Goal: Task Accomplishment & Management: Use online tool/utility

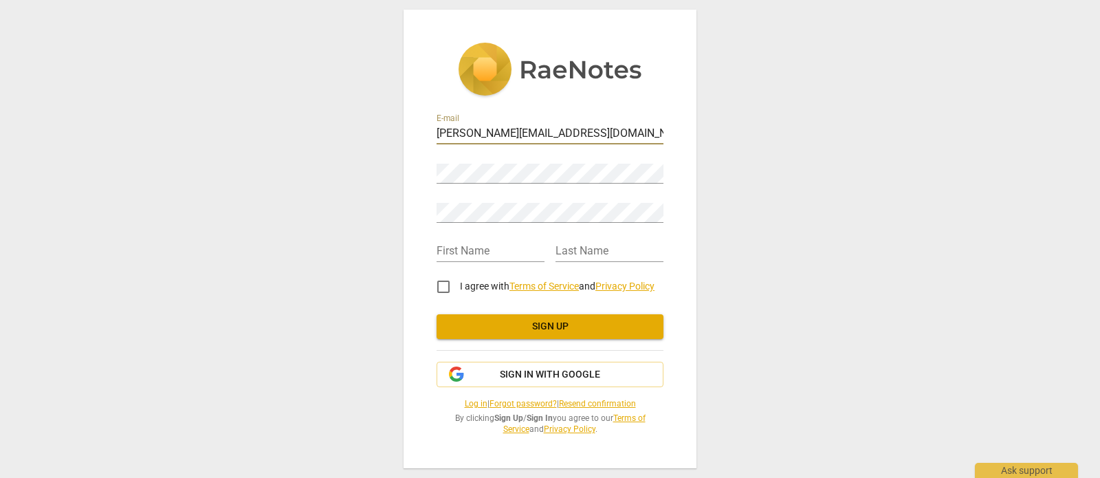
type input "charlotte@coachingwithcharlotte.com"
type input "Charlotte"
type input "Green"
click at [802, 355] on div "E-mail charlotte@coachingwithcharlotte.com Password Retype Password First Name …" at bounding box center [550, 239] width 1100 height 478
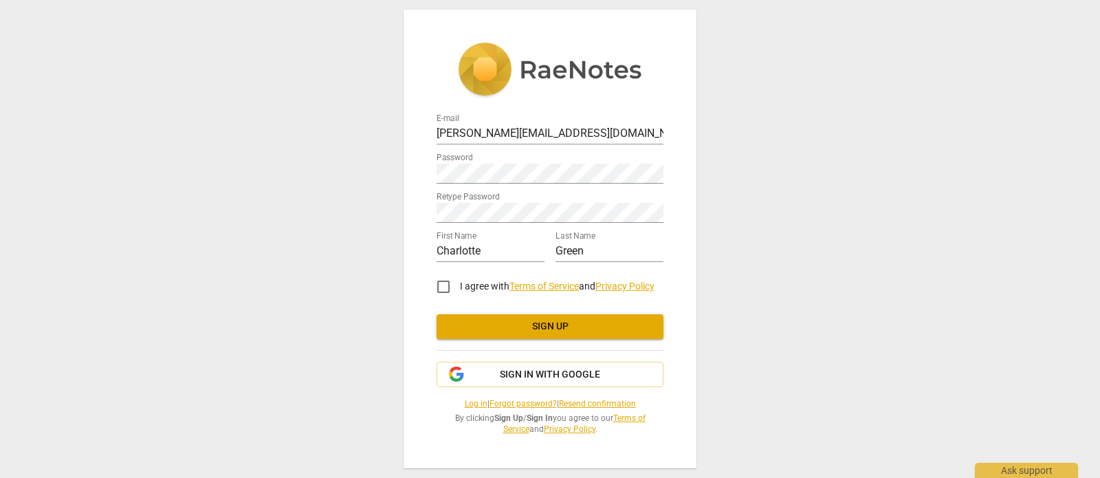
scroll to position [0, 0]
click at [441, 289] on input "I agree with Terms of Service and Privacy Policy" at bounding box center [443, 286] width 33 height 33
checkbox input "true"
click at [546, 324] on span "Sign up" at bounding box center [550, 327] width 205 height 14
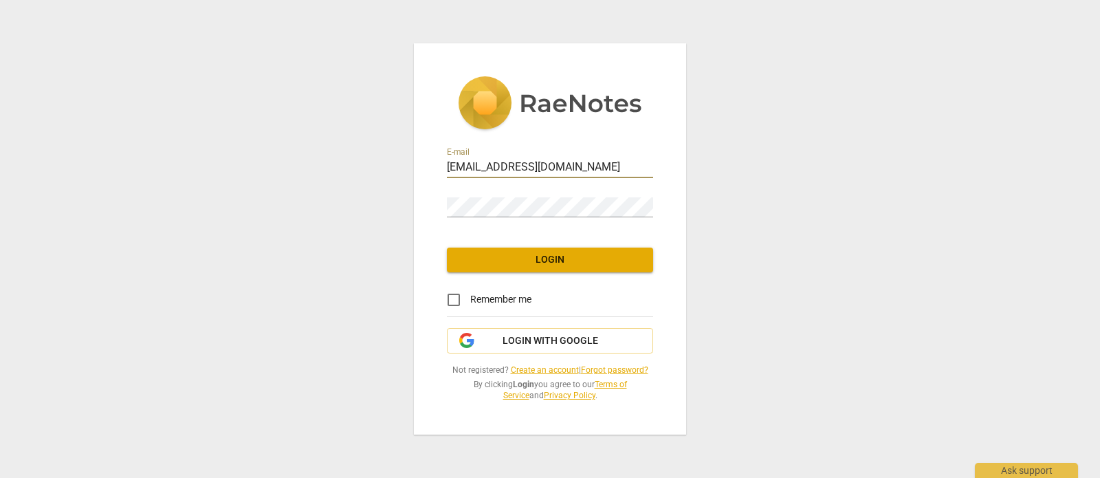
type input "[EMAIL_ADDRESS][DOMAIN_NAME]"
drag, startPoint x: 451, startPoint y: 300, endPoint x: 463, endPoint y: 298, distance: 12.5
click at [453, 300] on input "Remember me" at bounding box center [453, 299] width 33 height 33
checkbox input "true"
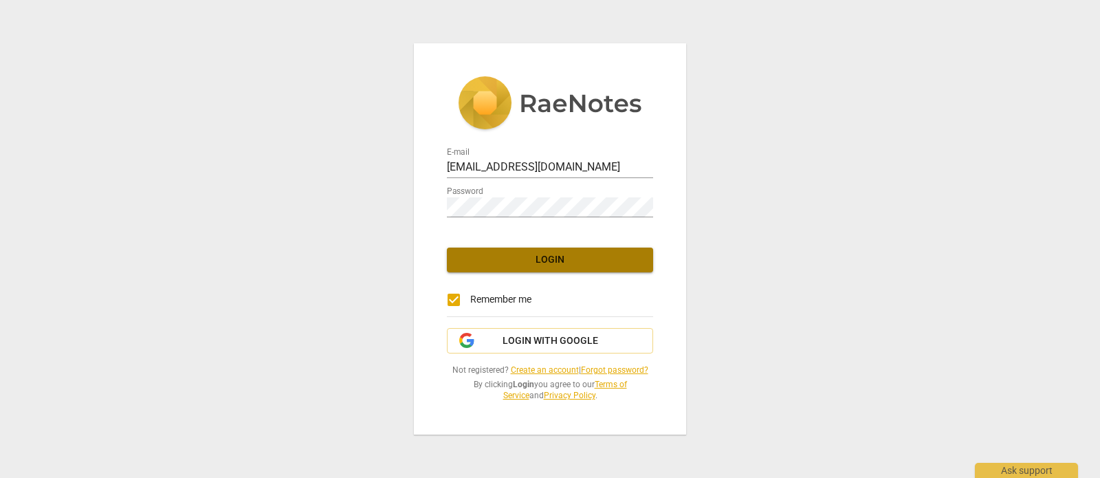
click at [530, 257] on span "Login" at bounding box center [550, 260] width 184 height 14
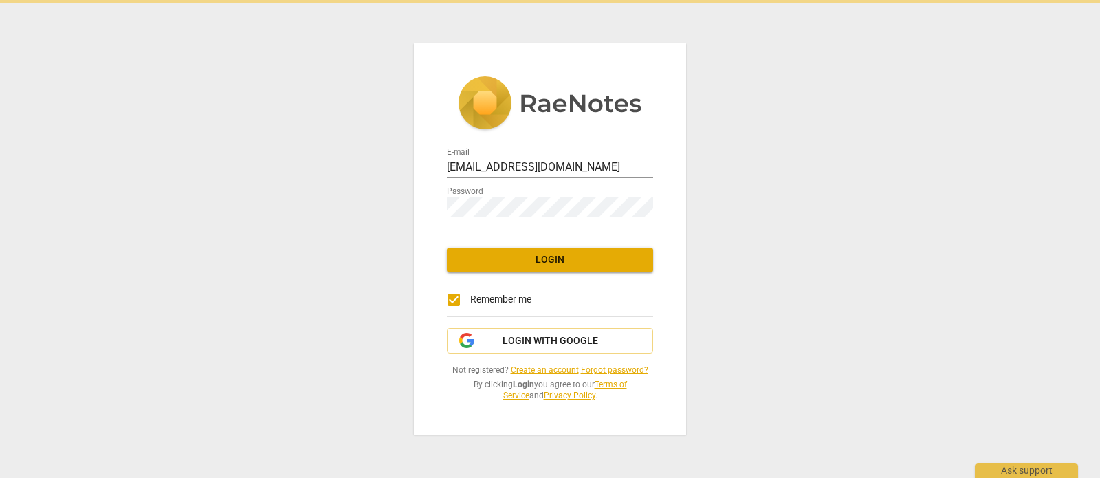
scroll to position [0, 0]
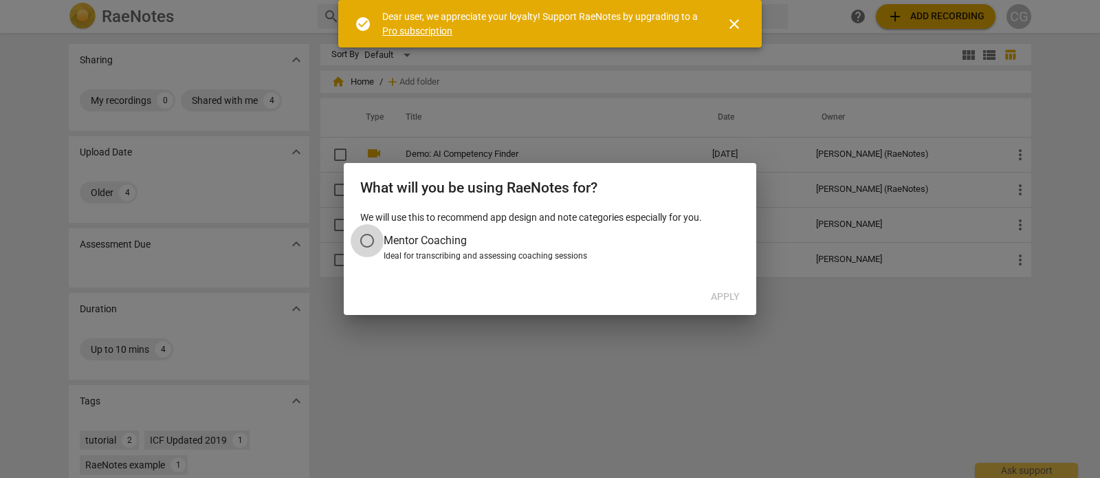
click at [367, 241] on input "Mentor Coaching" at bounding box center [367, 240] width 33 height 33
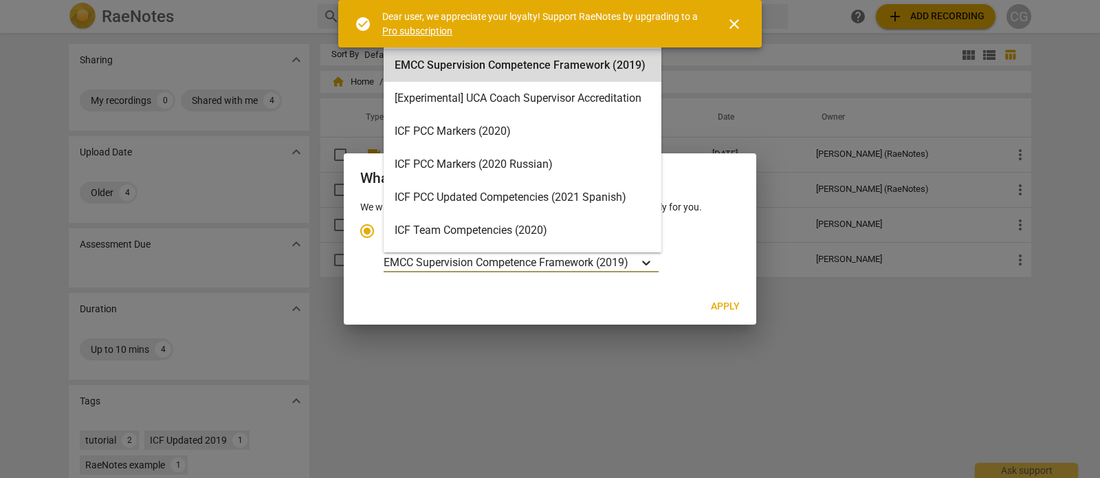
click at [648, 263] on icon "Account type" at bounding box center [646, 263] width 8 height 5
click at [0, 0] on input "Ideal for transcribing and assessing coaching sessions EMCC Supervision Compete…" at bounding box center [0, 0] width 0 height 0
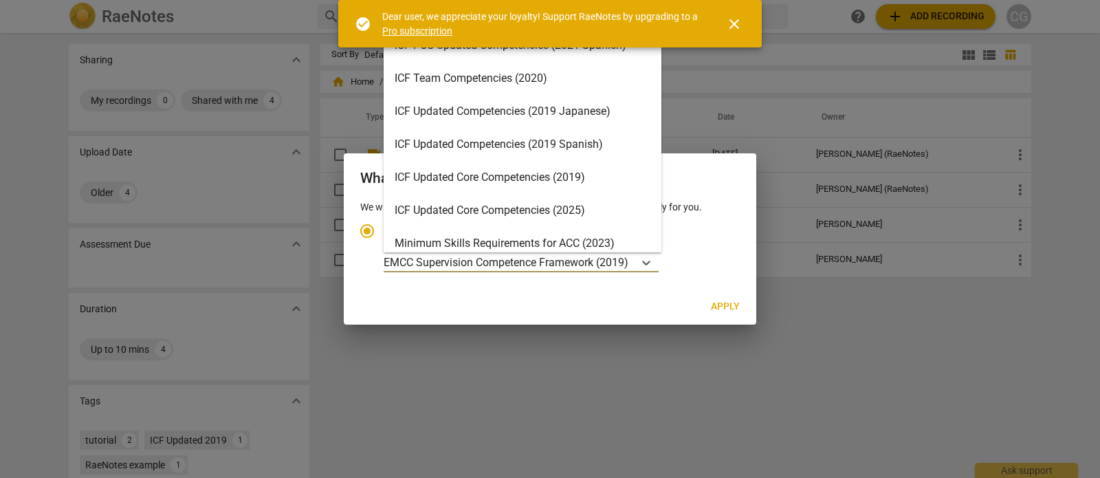
scroll to position [162, 0]
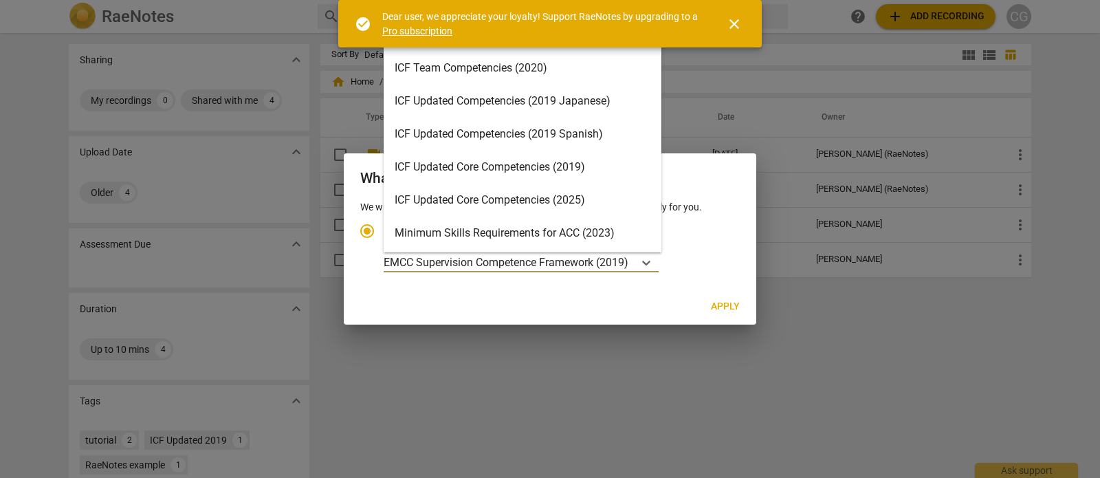
click at [508, 198] on div "ICF Updated Core Competencies (2025)" at bounding box center [523, 200] width 278 height 33
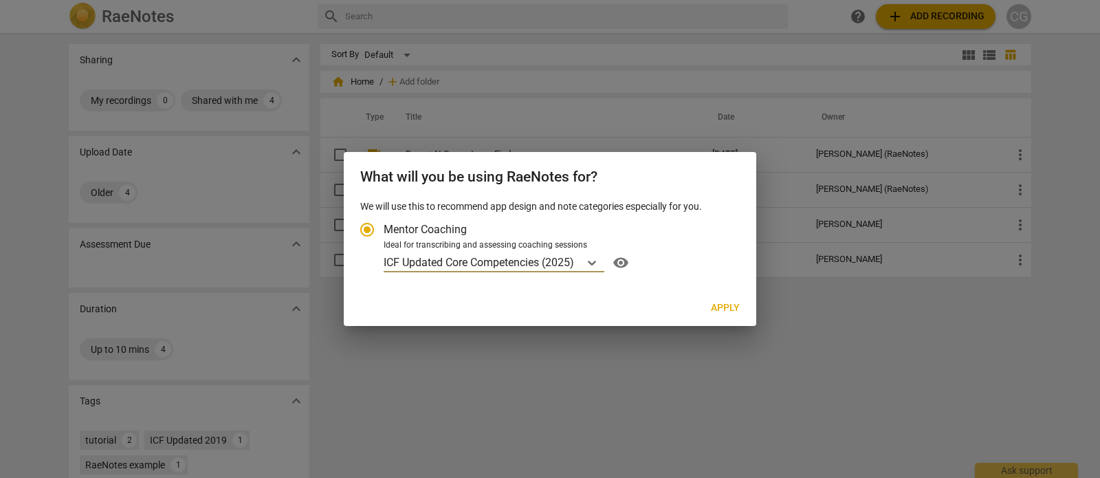
click at [727, 305] on span "Apply" at bounding box center [725, 308] width 29 height 14
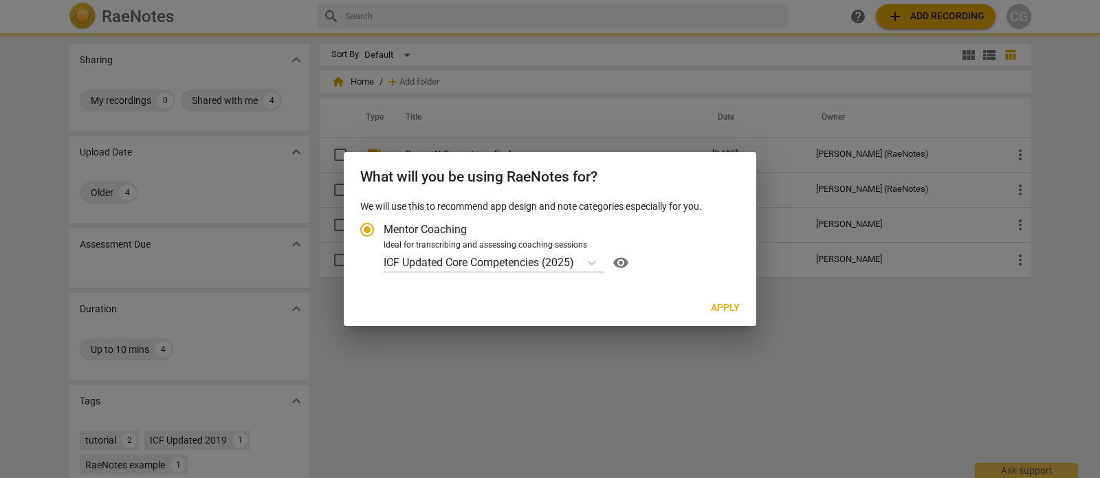
radio input "false"
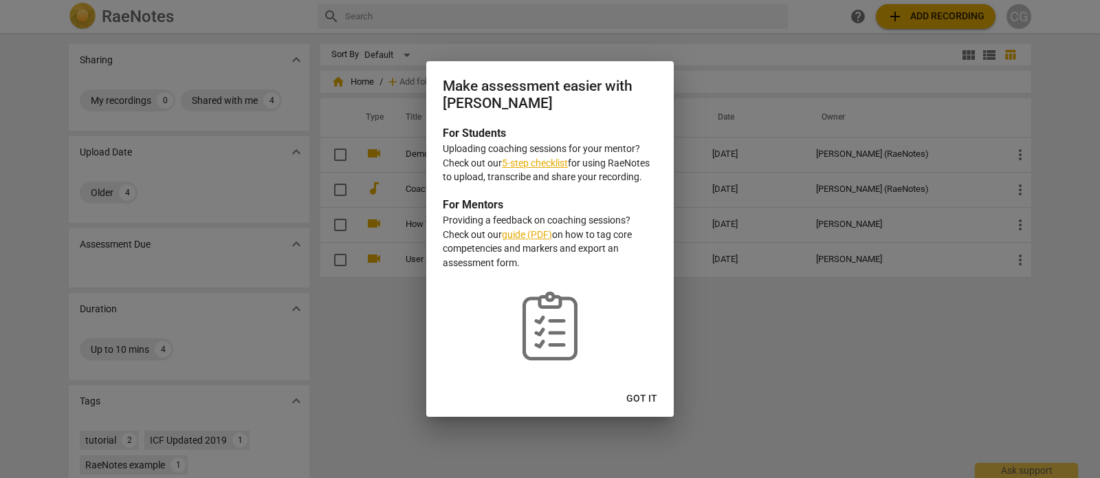
click at [555, 166] on link "5-step checklist" at bounding box center [535, 162] width 66 height 11
click at [802, 322] on div at bounding box center [550, 239] width 1100 height 478
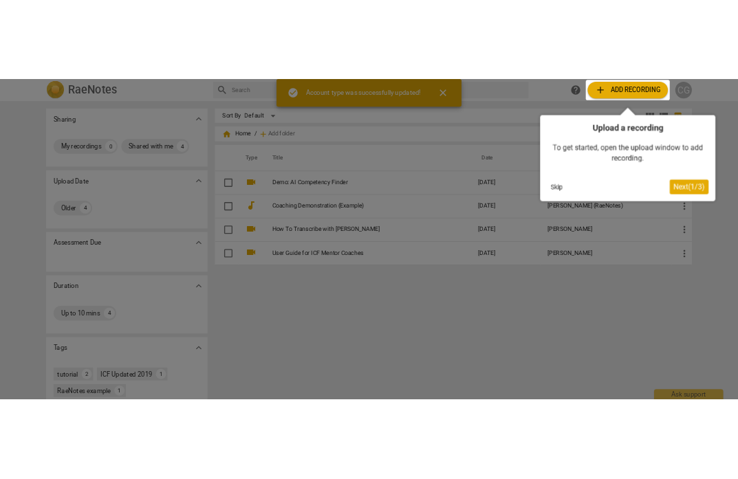
scroll to position [0, 0]
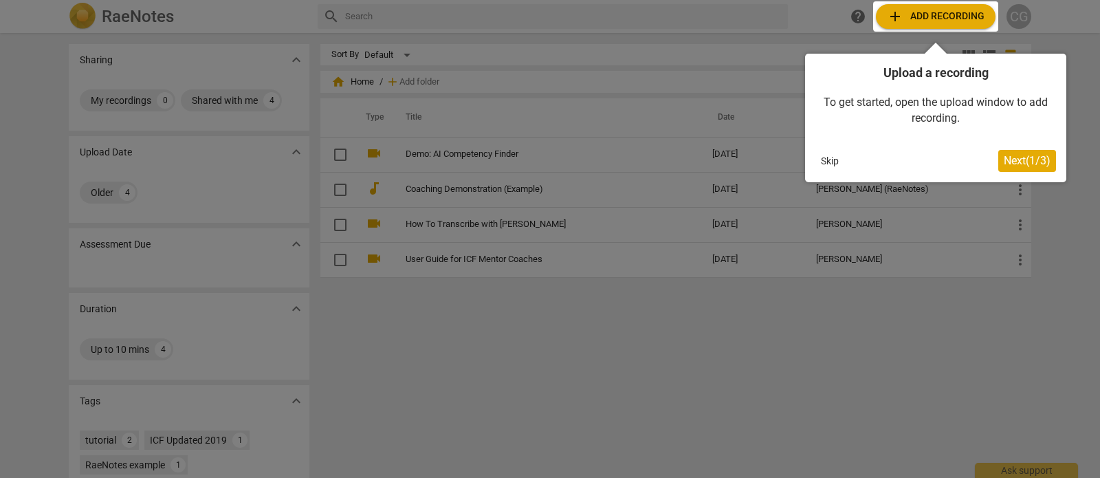
click at [942, 16] on div at bounding box center [935, 16] width 125 height 30
click at [937, 17] on div at bounding box center [935, 16] width 125 height 30
click at [1019, 163] on span "Next ( 1 / 3 )" at bounding box center [1027, 160] width 47 height 13
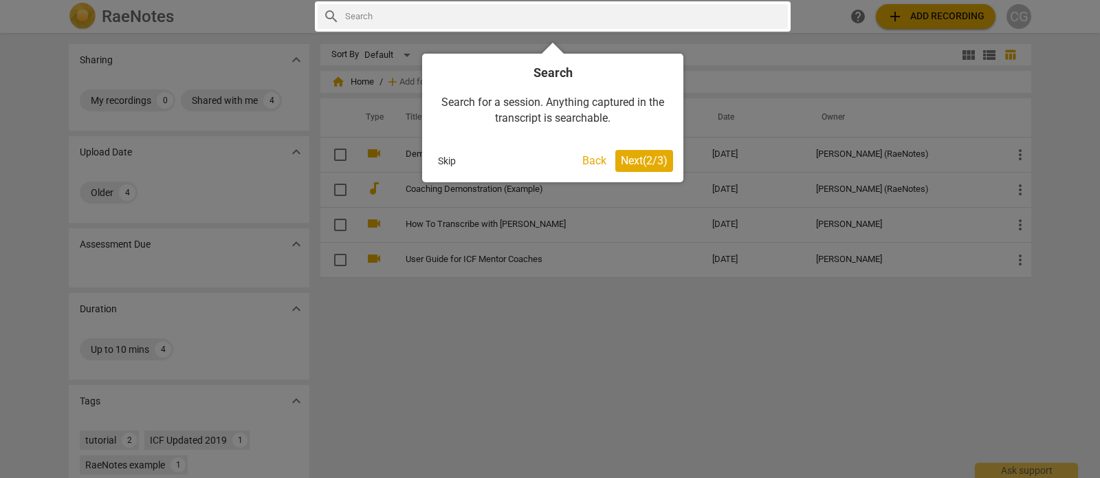
click at [646, 158] on span "Next ( 2 / 3 )" at bounding box center [644, 160] width 47 height 13
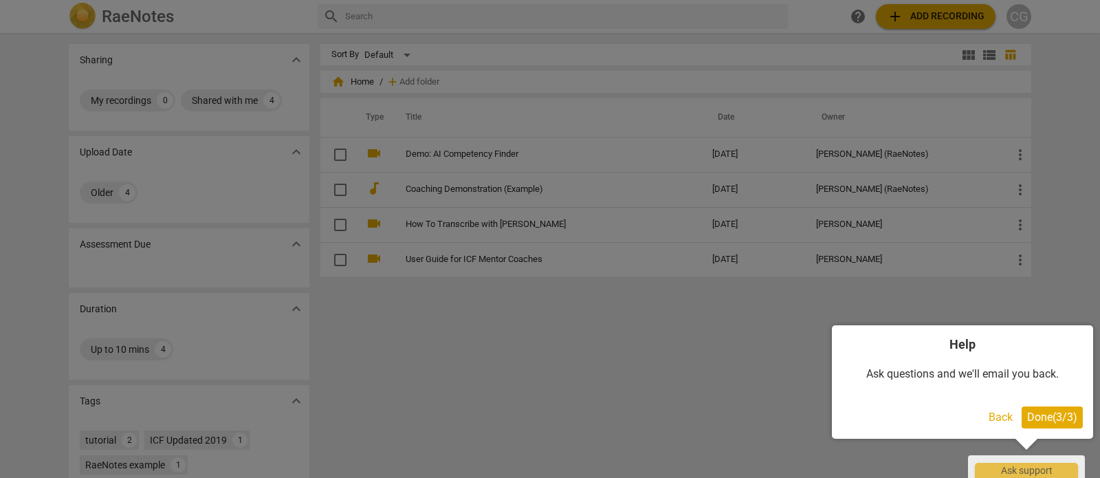
click at [1055, 419] on span "Done ( 3 / 3 )" at bounding box center [1052, 416] width 50 height 13
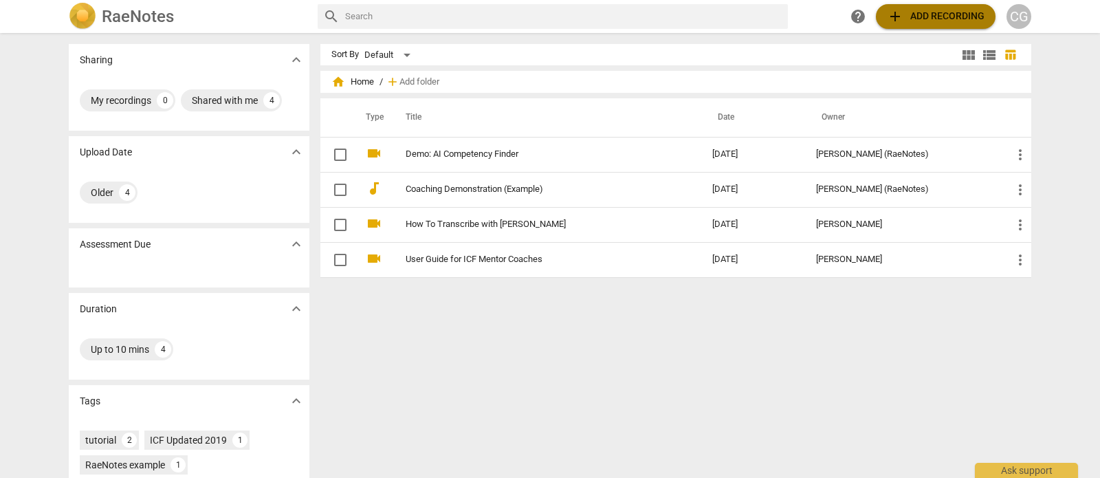
click at [923, 22] on span "add Add recording" at bounding box center [936, 16] width 98 height 16
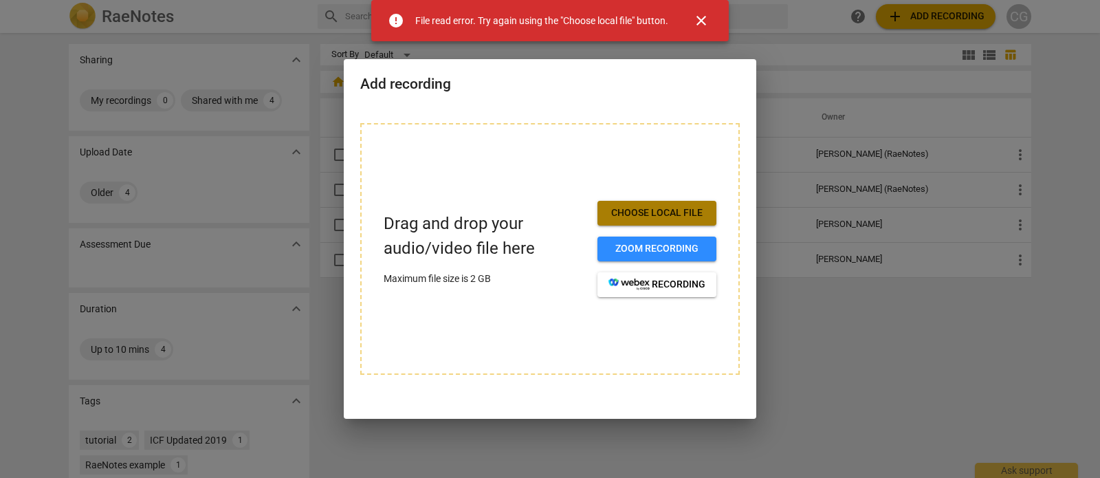
click at [649, 215] on span "Choose local file" at bounding box center [656, 213] width 97 height 14
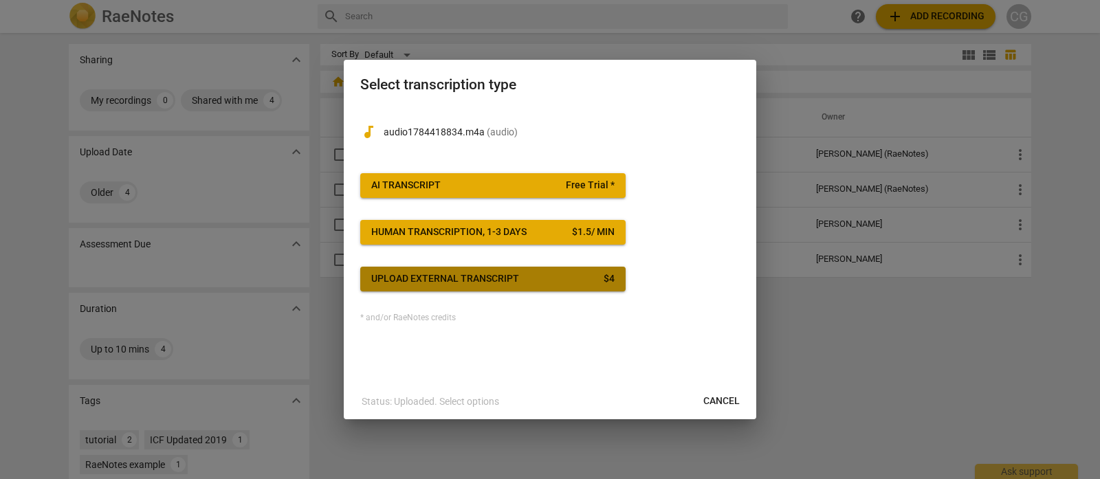
click at [503, 278] on div "Upload external transcript" at bounding box center [445, 279] width 148 height 14
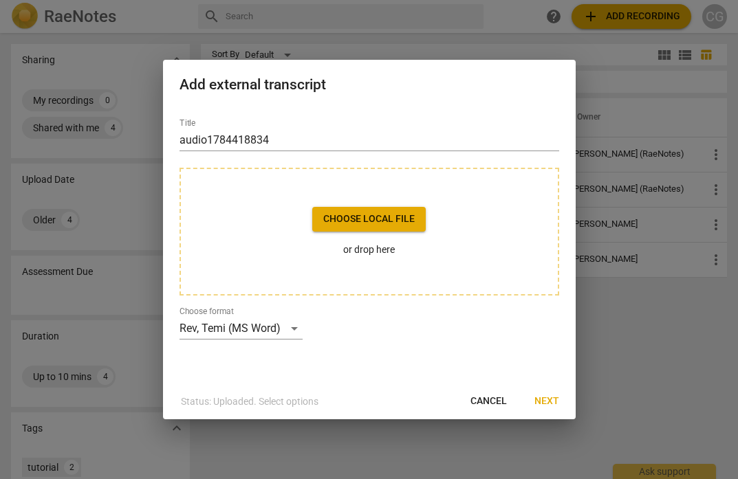
click at [488, 399] on span "Cancel" at bounding box center [488, 402] width 36 height 14
